Goal: Transaction & Acquisition: Subscribe to service/newsletter

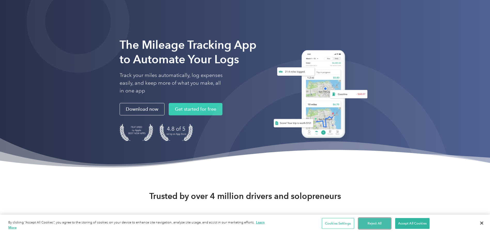
click at [373, 223] on button "Reject All" at bounding box center [374, 223] width 32 height 11
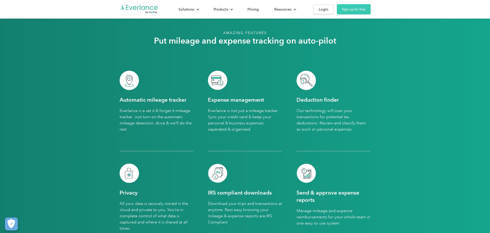
scroll to position [1265, 0]
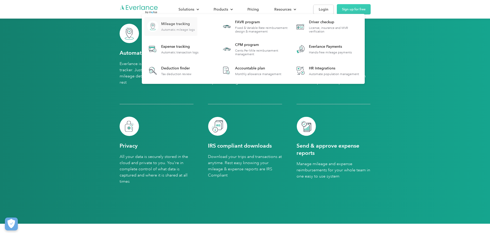
click at [187, 28] on div "Automatic mileage logs" at bounding box center [178, 30] width 34 height 4
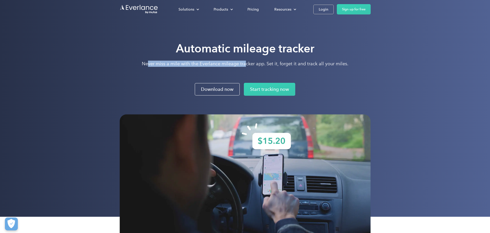
drag, startPoint x: 151, startPoint y: 65, endPoint x: 245, endPoint y: 71, distance: 94.9
click at [245, 71] on div "Automatic mileage tracker Never miss a mile with the Everlance mileage tracker …" at bounding box center [245, 56] width 207 height 31
click at [263, 66] on p "Never miss a mile with the Everlance mileage tracker app. Set it, forget it and…" at bounding box center [245, 64] width 207 height 6
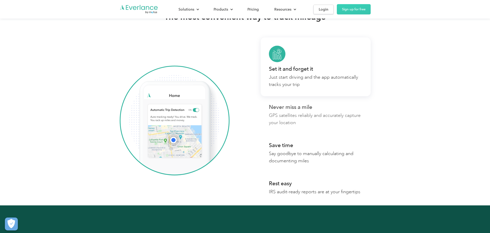
scroll to position [284, 0]
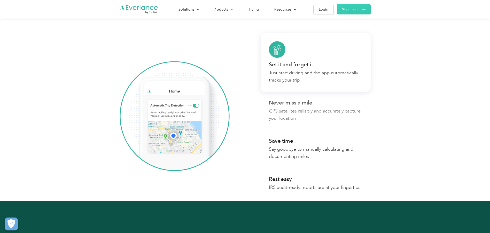
click at [308, 101] on div "Never miss a mile" at bounding box center [290, 102] width 43 height 5
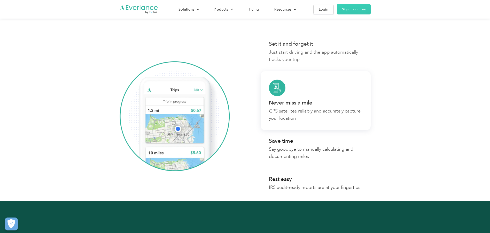
click at [302, 62] on p "Just start driving and the app automatically tracks your trip" at bounding box center [315, 56] width 93 height 14
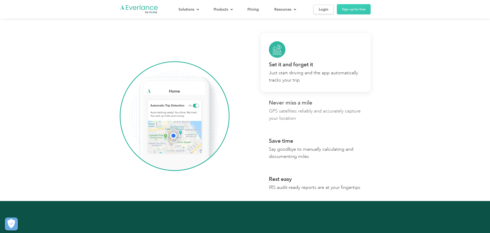
click at [325, 114] on p "GPS satellites reliably and accurately capture your location" at bounding box center [315, 114] width 93 height 14
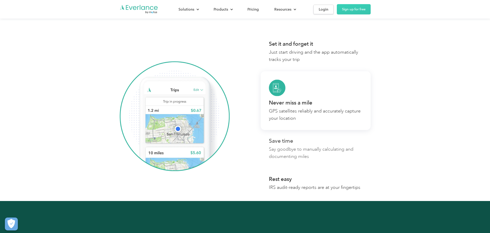
click at [324, 151] on p "Say goodbye to manually calculating and documenting miles" at bounding box center [315, 153] width 93 height 14
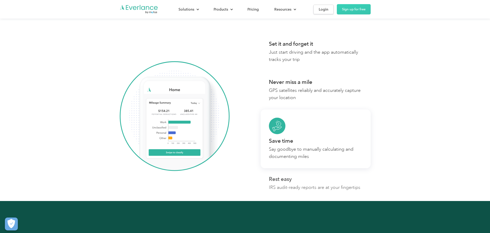
click at [318, 189] on p "IRS audit-ready reports are at your fingertips" at bounding box center [314, 187] width 91 height 7
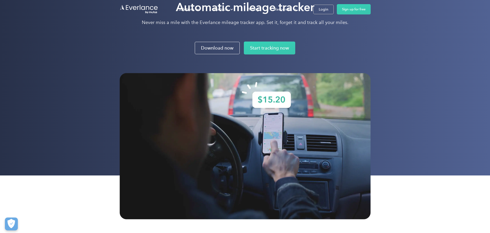
scroll to position [0, 0]
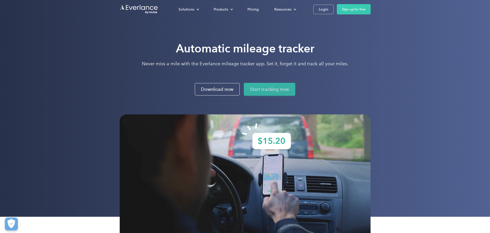
click at [263, 90] on link "Start tracking now" at bounding box center [269, 89] width 51 height 13
click at [351, 9] on link "Sign up for free" at bounding box center [354, 9] width 34 height 10
